Goal: Ask a question: Seek information or help from site administrators or community

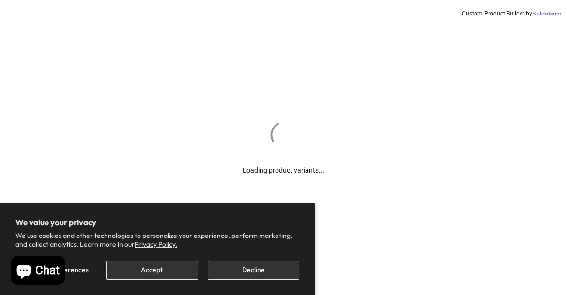
click at [245, 277] on button "Decline" at bounding box center [254, 270] width 92 height 19
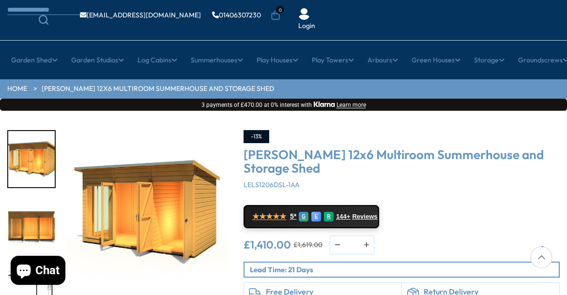
scroll to position [72, 0]
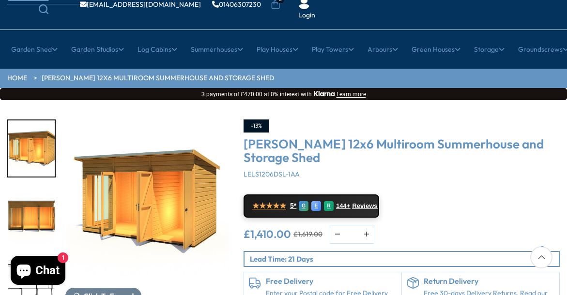
click at [32, 188] on img "2 / 8" at bounding box center [31, 216] width 47 height 56
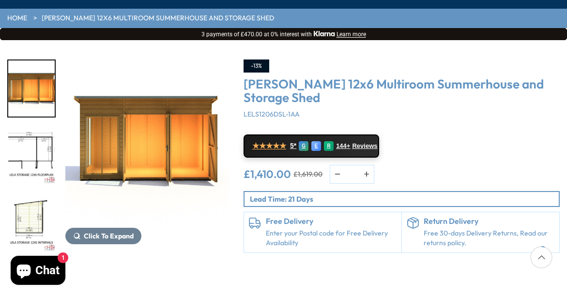
scroll to position [134, 0]
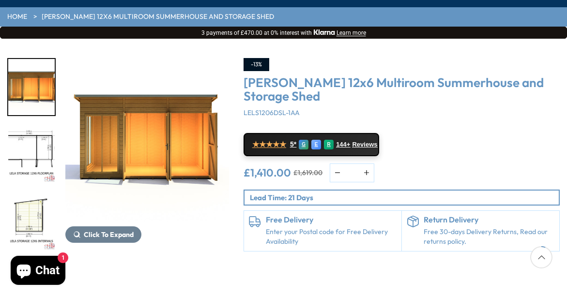
click at [31, 195] on img "4 / 8" at bounding box center [31, 223] width 47 height 56
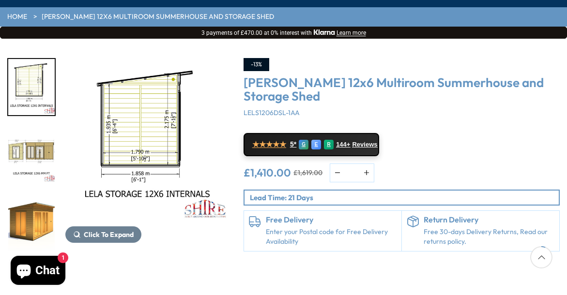
click at [43, 127] on img "5 / 8" at bounding box center [31, 155] width 47 height 56
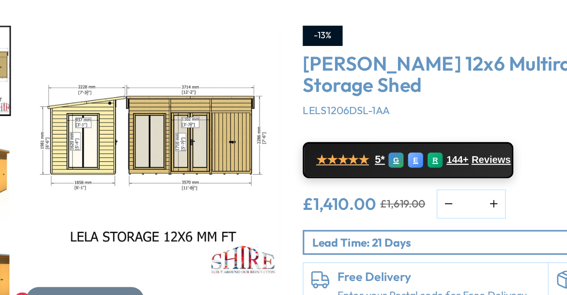
scroll to position [140, 0]
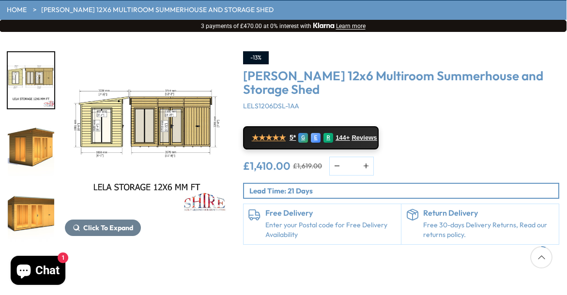
click at [31, 120] on img "6 / 8" at bounding box center [31, 148] width 47 height 56
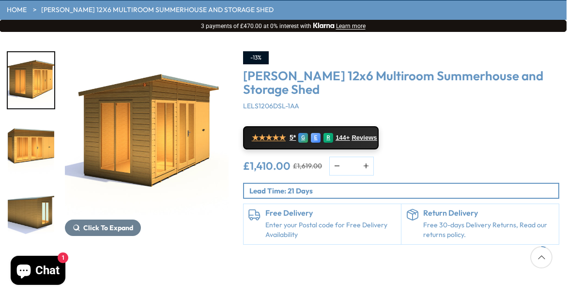
click at [33, 188] on img "8 / 8" at bounding box center [31, 216] width 47 height 56
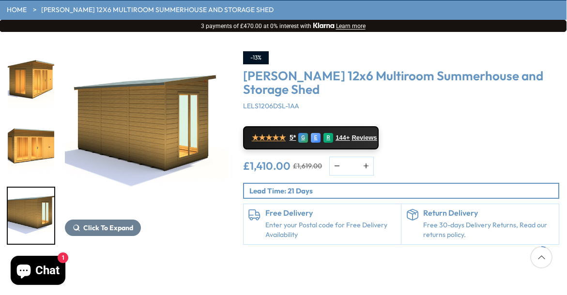
click at [35, 120] on img "7 / 8" at bounding box center [31, 148] width 47 height 56
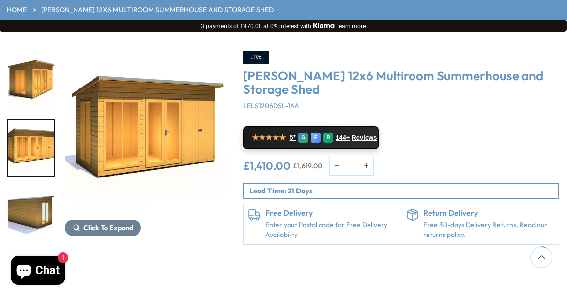
click at [39, 52] on img "6 / 8" at bounding box center [31, 80] width 47 height 56
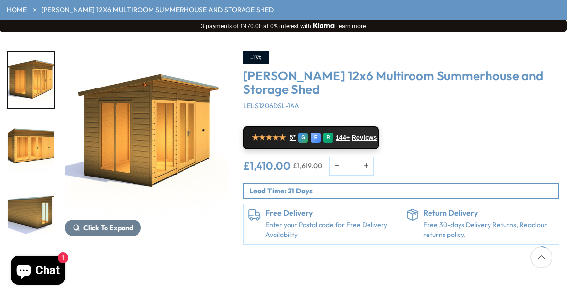
click at [37, 196] on img "8 / 8" at bounding box center [31, 216] width 47 height 56
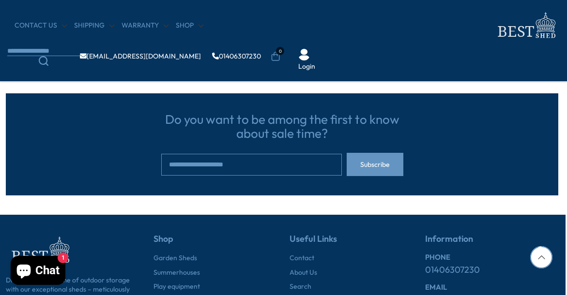
scroll to position [2581, 1]
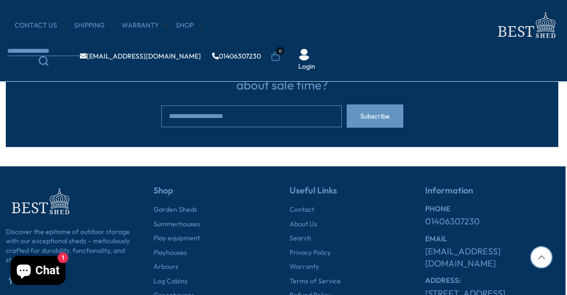
click at [30, 280] on icon "Chat window" at bounding box center [23, 270] width 23 height 23
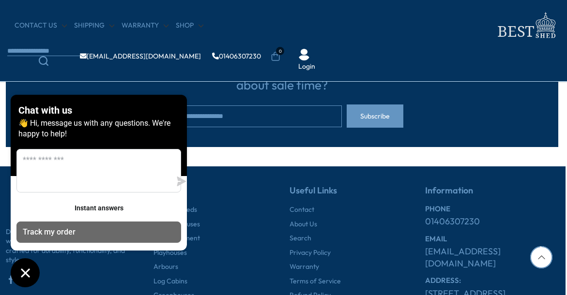
click at [93, 232] on button "Track my order" at bounding box center [98, 232] width 165 height 21
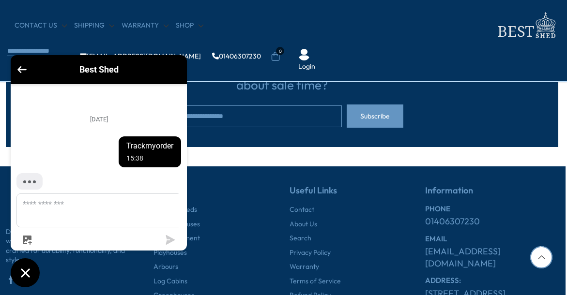
scroll to position [10, 0]
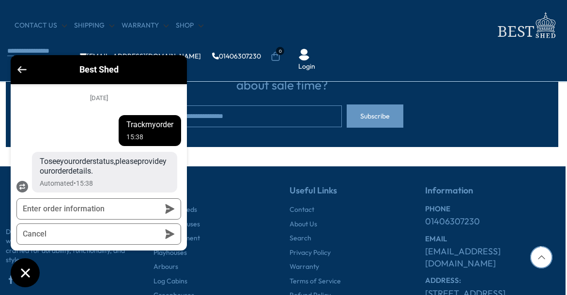
click at [20, 68] on icon "Go back to the main screen" at bounding box center [21, 69] width 9 height 7
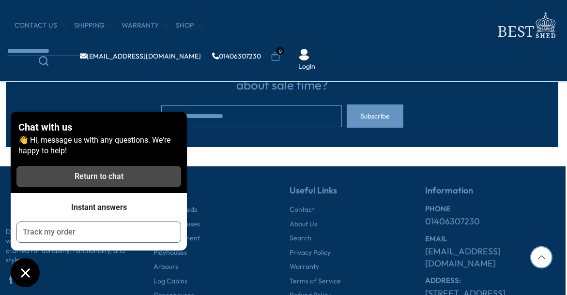
click at [92, 174] on div "Return to chat" at bounding box center [98, 176] width 153 height 11
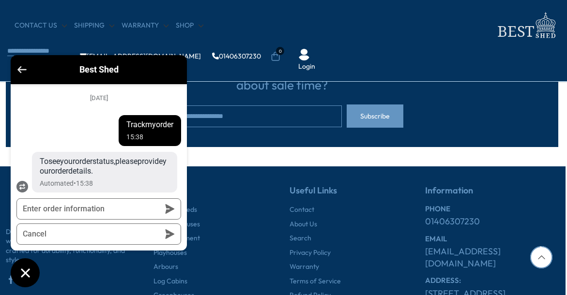
click at [24, 70] on icon "Go back to the main screen" at bounding box center [21, 69] width 9 height 7
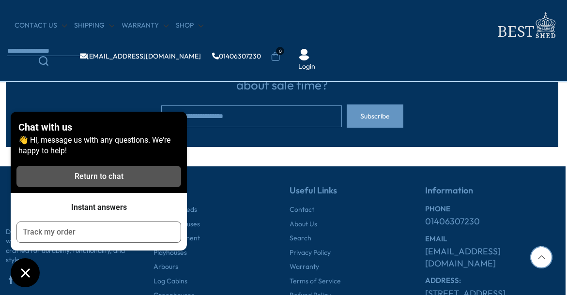
click at [41, 136] on p "👋 Hi, message us with any questions. We're happy to help!" at bounding box center [98, 145] width 161 height 21
click at [25, 278] on icon "Chat window" at bounding box center [25, 273] width 15 height 15
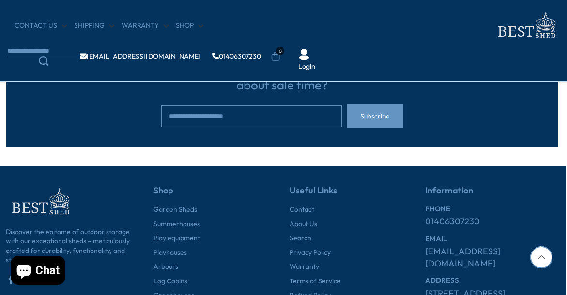
click at [60, 268] on span "Chat" at bounding box center [47, 271] width 24 height 15
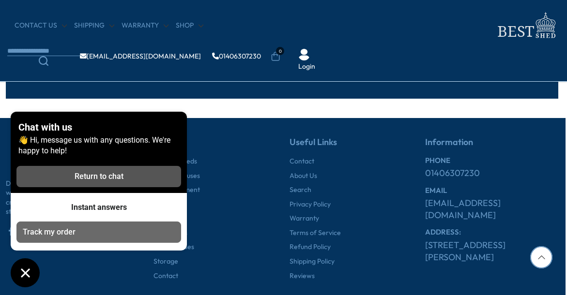
scroll to position [2631, 1]
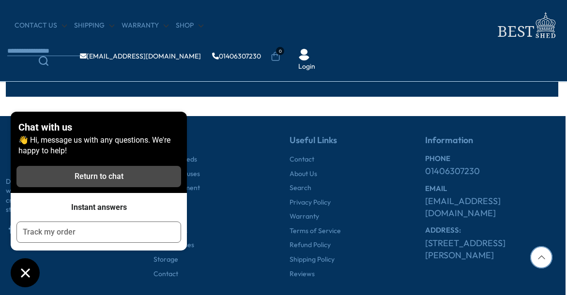
click at [128, 175] on div "Return to chat" at bounding box center [98, 176] width 153 height 11
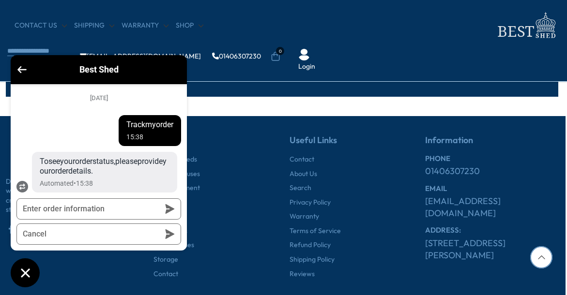
scroll to position [10, 0]
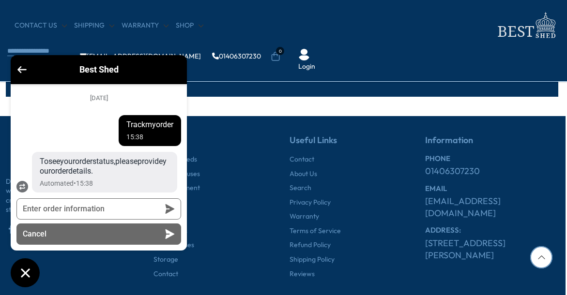
click at [164, 233] on button "Cancel" at bounding box center [98, 234] width 165 height 21
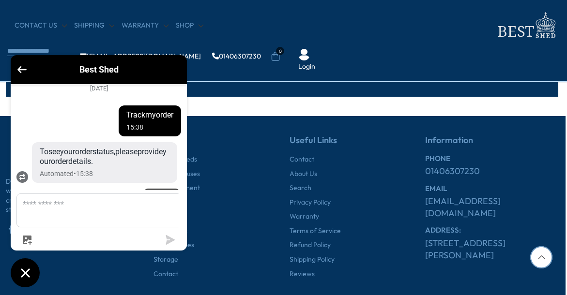
scroll to position [60, 0]
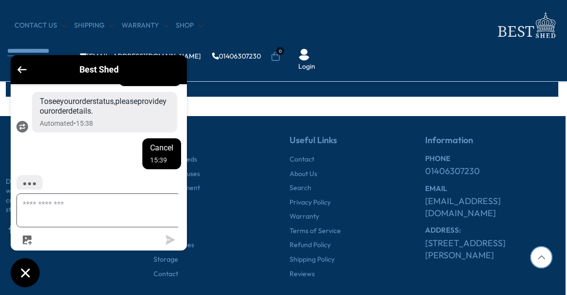
click at [137, 208] on textarea "Message us" at bounding box center [104, 210] width 175 height 33
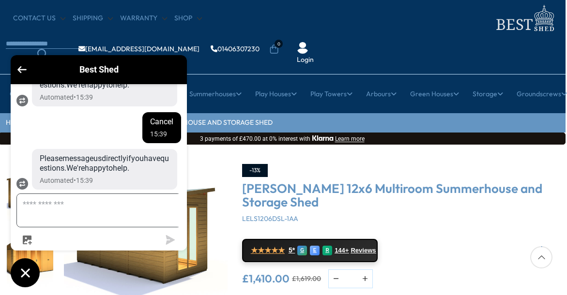
scroll to position [28, 1]
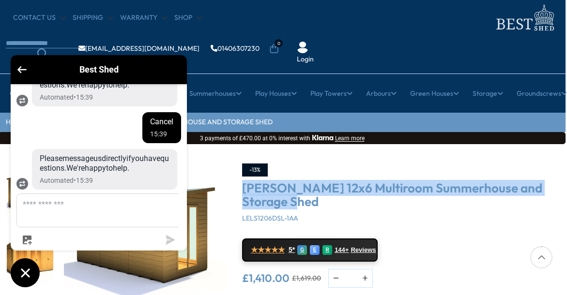
drag, startPoint x: 275, startPoint y: 173, endPoint x: 242, endPoint y: 156, distance: 37.0
click at [242, 182] on h3 "[PERSON_NAME] 12x6 Multiroom Summerhouse and Storage Shed" at bounding box center [400, 196] width 316 height 28
copy h3 "[PERSON_NAME] 12x6 Multiroom Summerhouse and Storage Shed"
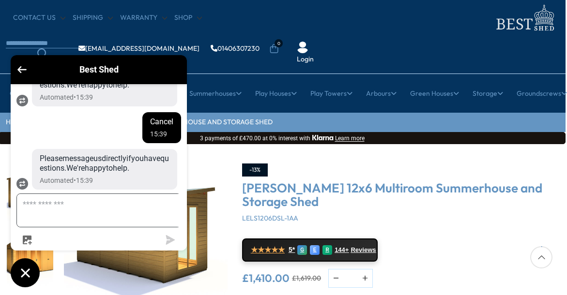
click at [93, 212] on textarea "Message us" at bounding box center [104, 210] width 175 height 33
paste textarea "**********"
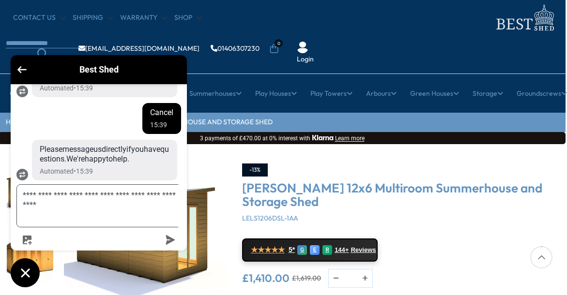
type textarea "**********"
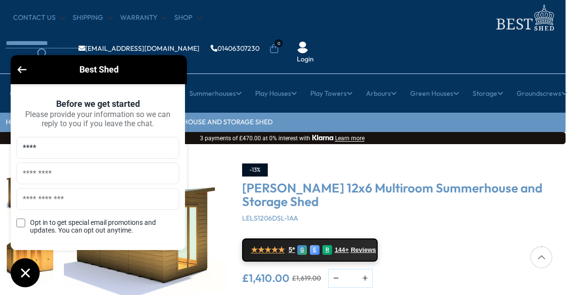
type input "****"
type input "*******"
type input "**********"
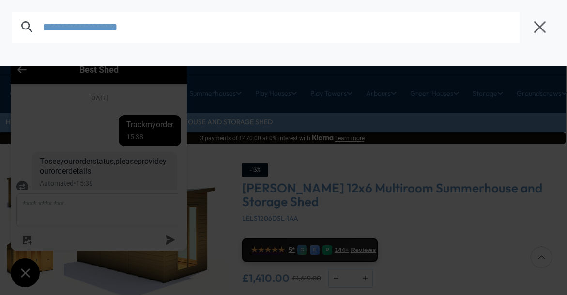
scroll to position [243, 0]
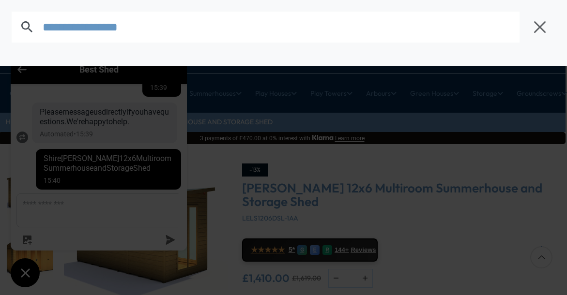
click at [95, 207] on div at bounding box center [283, 147] width 567 height 295
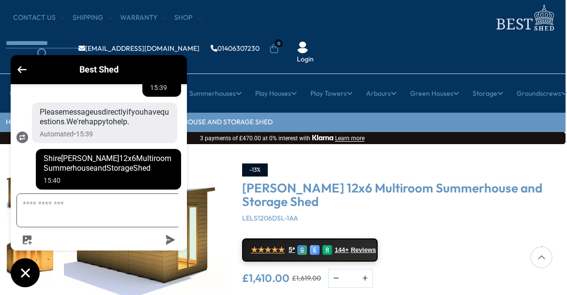
click at [94, 218] on textarea "Message us" at bounding box center [104, 210] width 175 height 33
type textarea "*"
type textarea "**********"
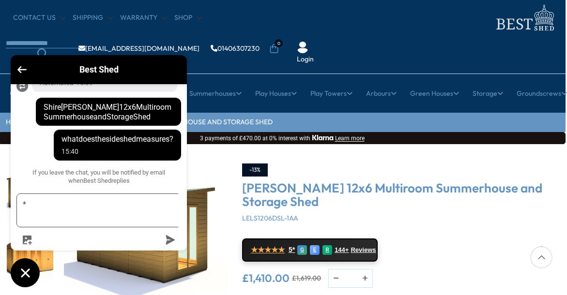
type textarea "*"
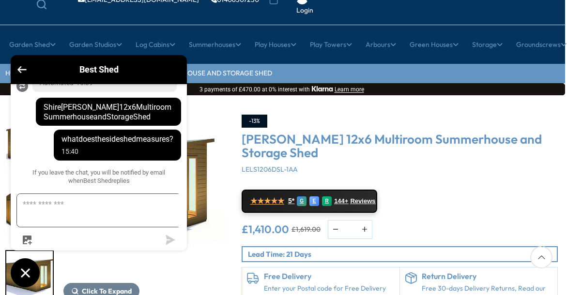
scroll to position [77, 2]
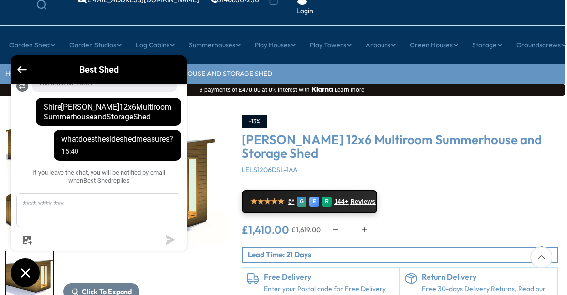
click at [351, 144] on div "-13% [PERSON_NAME] 12x6 Multiroom Summerhouse and Storage Shed LELS1206DSL-1AA …" at bounding box center [400, 212] width 316 height 194
click at [425, 188] on div "★★★★★ 5* G E R 144+ Reviews" at bounding box center [400, 201] width 316 height 26
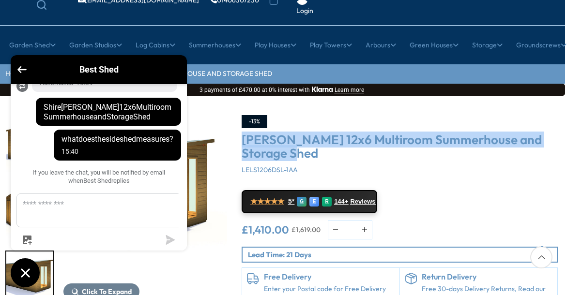
drag, startPoint x: 272, startPoint y: 125, endPoint x: 243, endPoint y: 109, distance: 33.4
click at [243, 133] on h3 "[PERSON_NAME] 12x6 Multiroom Summerhouse and Storage Shed" at bounding box center [400, 147] width 316 height 28
copy h3 "[PERSON_NAME] 12x6 Multiroom Summerhouse and Storage Shed"
click at [214, 190] on img "8 / 8" at bounding box center [145, 197] width 164 height 164
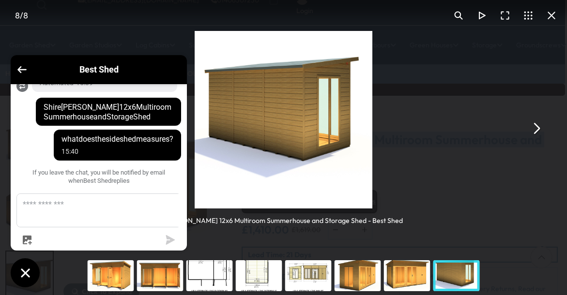
click at [534, 131] on button "You can close this modal content with the ESC key" at bounding box center [536, 128] width 23 height 23
